Goal: Check status: Check status

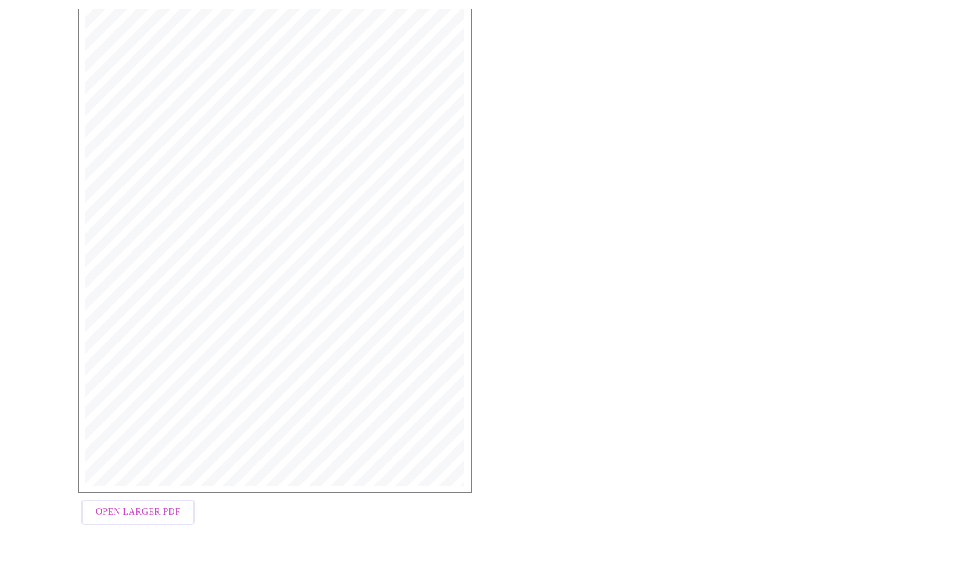
scroll to position [237, 0]
